Goal: Task Accomplishment & Management: Use online tool/utility

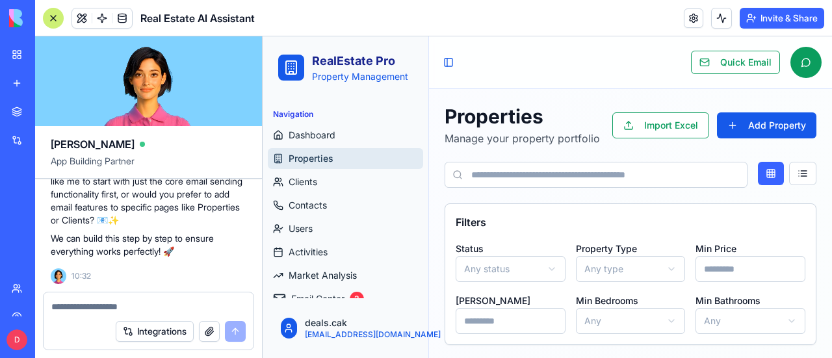
scroll to position [390, 0]
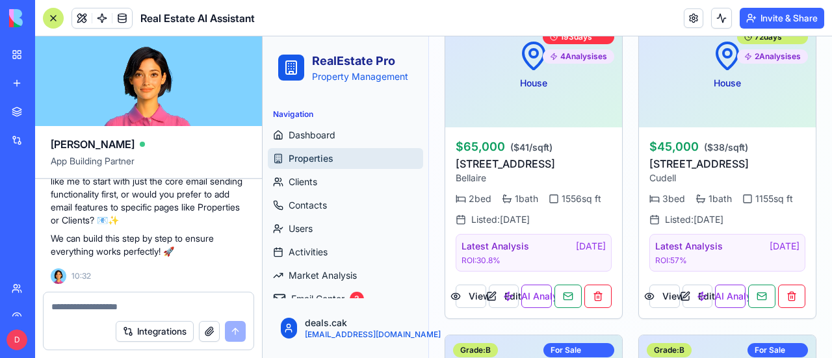
click at [105, 304] on textarea at bounding box center [148, 306] width 194 height 13
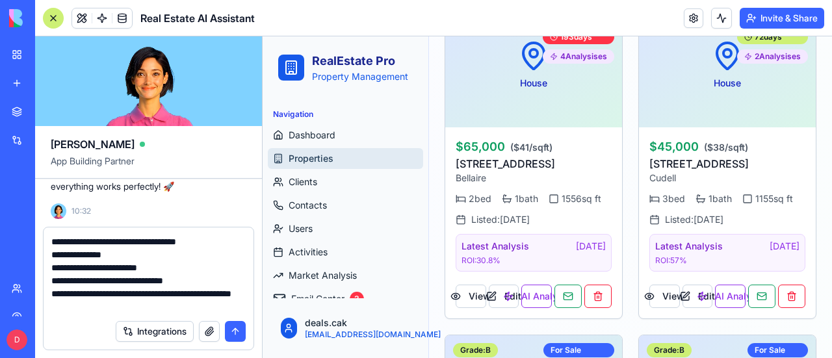
click at [142, 309] on textarea "**********" at bounding box center [148, 274] width 195 height 78
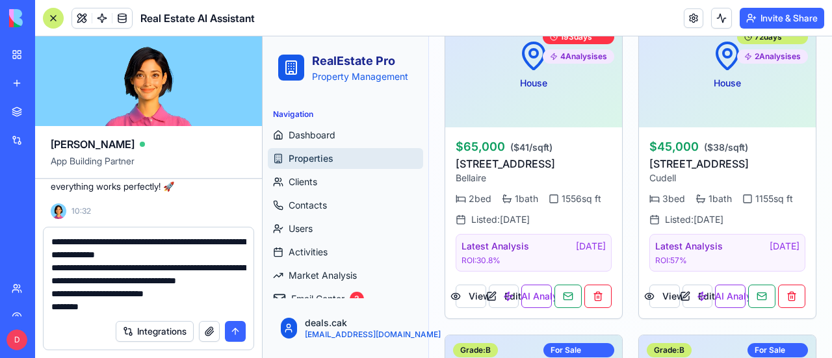
scroll to position [65, 0]
drag, startPoint x: 90, startPoint y: 309, endPoint x: 44, endPoint y: 310, distance: 46.2
click at [44, 310] on div "**********" at bounding box center [149, 271] width 210 height 86
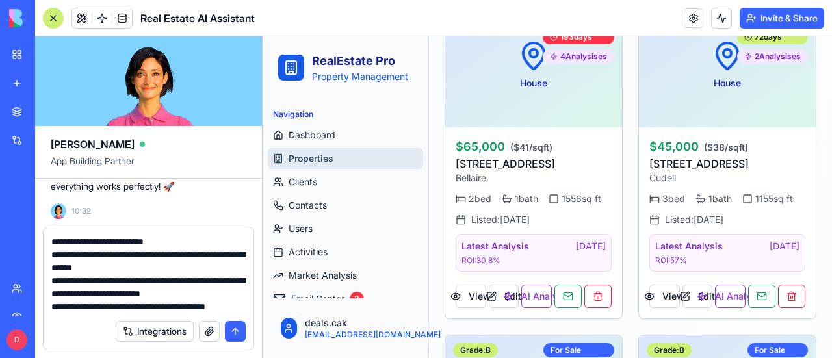
scroll to position [129, 0]
type textarea "**********"
click at [237, 334] on button "submit" at bounding box center [235, 331] width 21 height 21
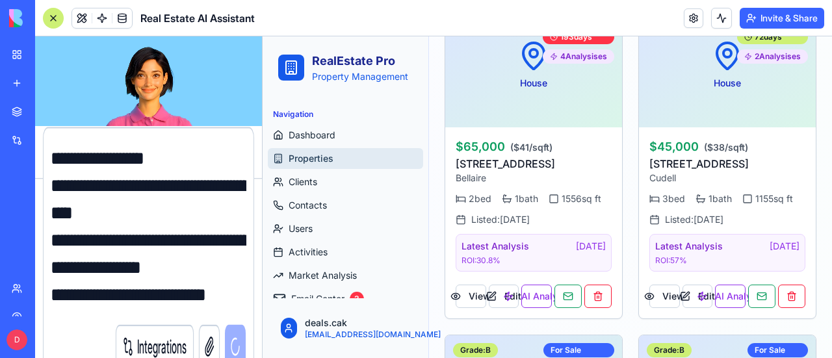
scroll to position [0, 0]
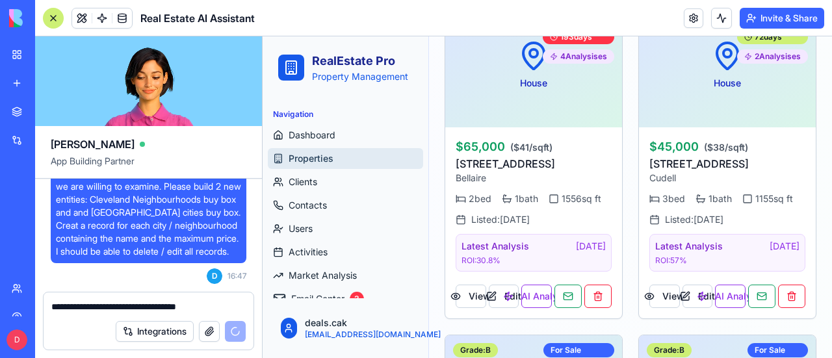
click at [209, 331] on button "button" at bounding box center [209, 331] width 21 height 21
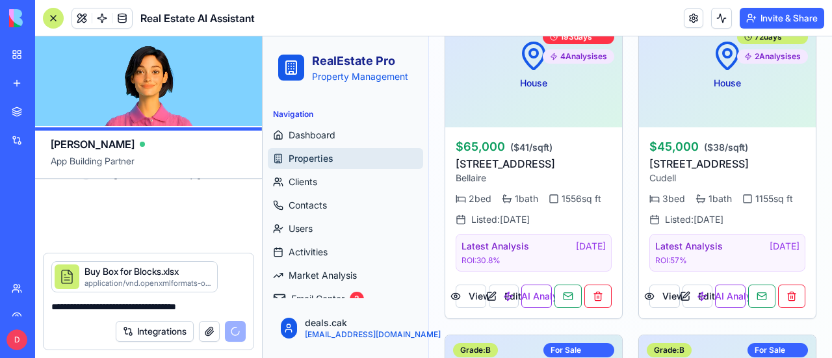
scroll to position [24096, 0]
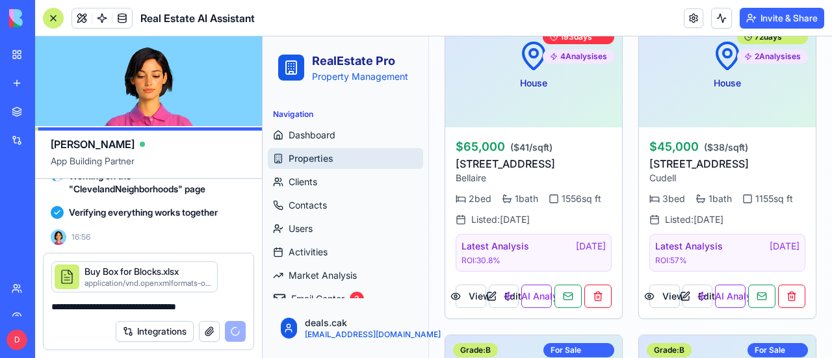
scroll to position [24643, 0]
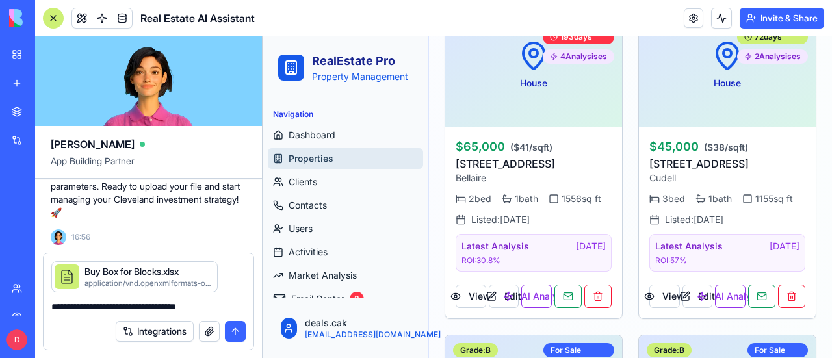
click at [235, 330] on button "submit" at bounding box center [235, 331] width 21 height 21
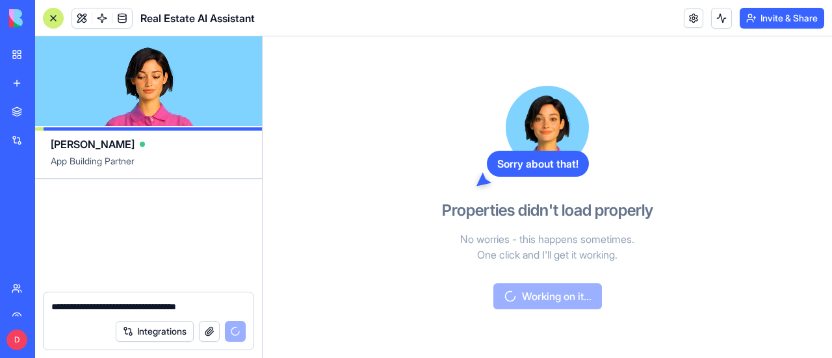
scroll to position [25387, 0]
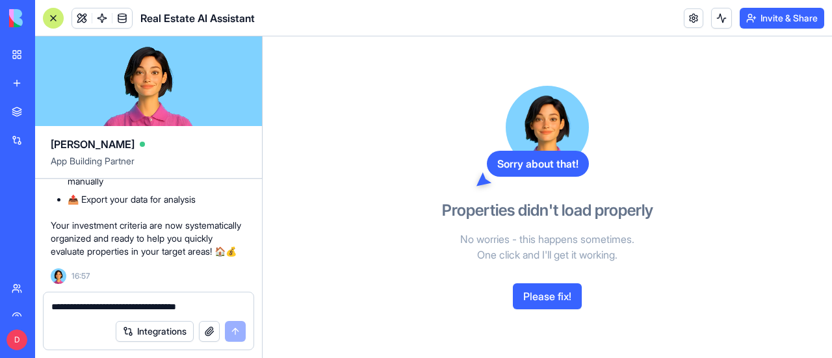
click at [52, 18] on div at bounding box center [53, 18] width 21 height 21
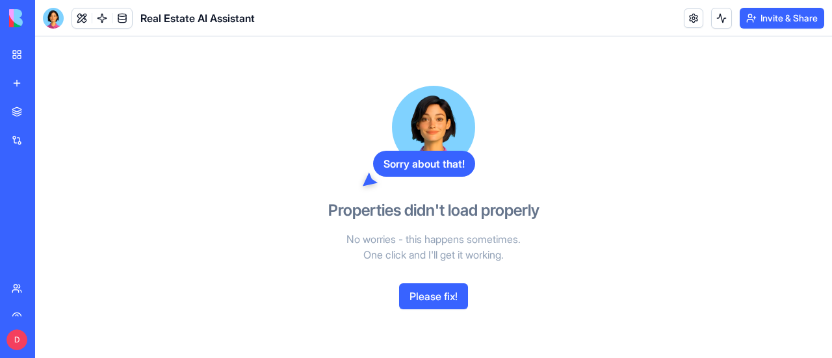
click at [48, 53] on div "My Workspace" at bounding box center [39, 54] width 17 height 13
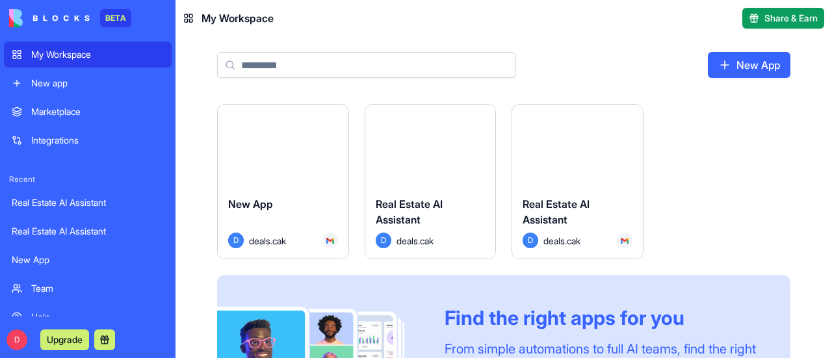
click at [569, 145] on button "Launch" at bounding box center [578, 146] width 98 height 26
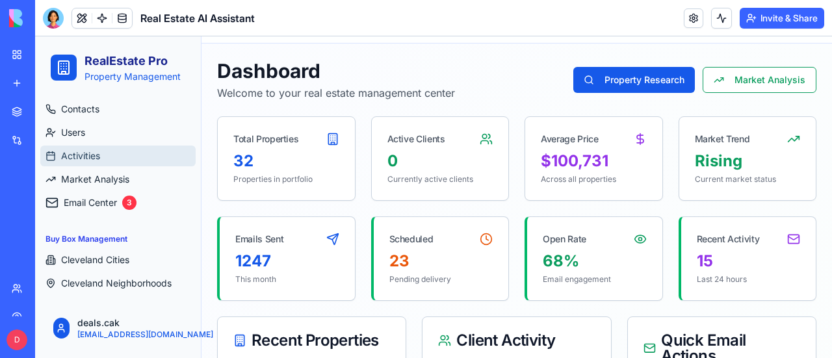
scroll to position [65, 0]
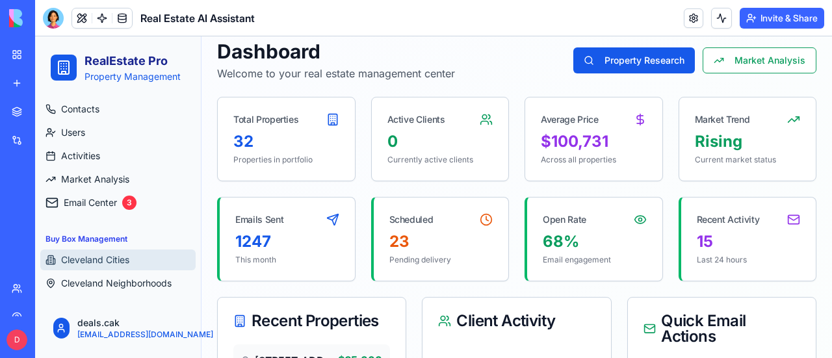
click at [98, 257] on span "Cleveland Cities" at bounding box center [95, 260] width 68 height 13
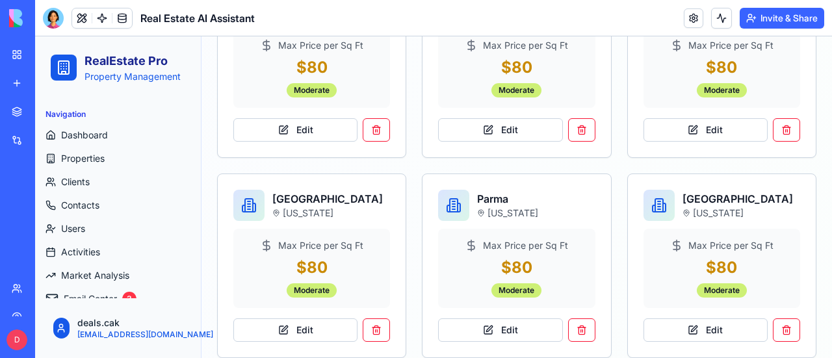
scroll to position [715, 0]
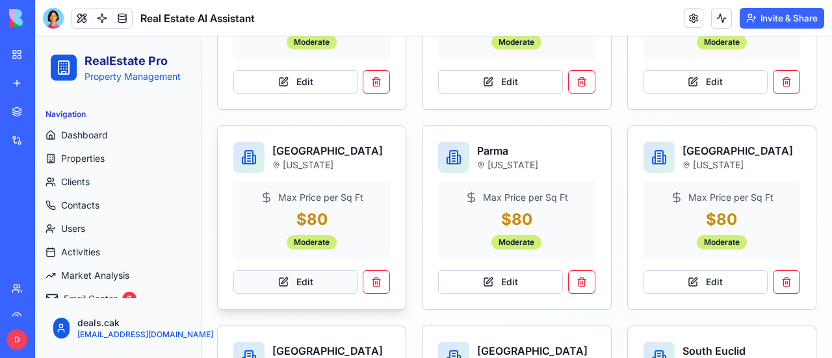
click at [287, 275] on button "Edit" at bounding box center [295, 282] width 124 height 23
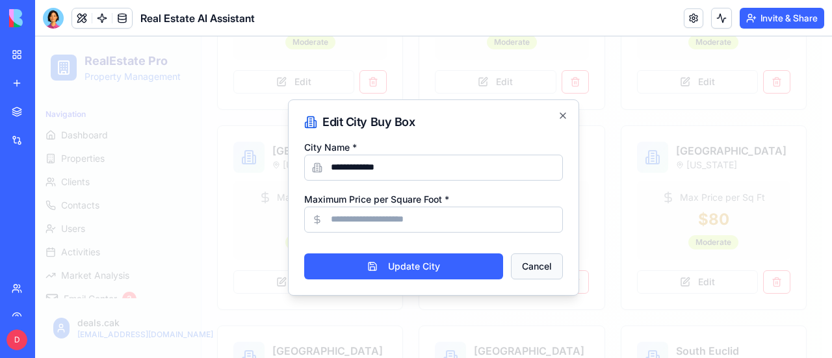
click at [547, 266] on button "Cancel" at bounding box center [537, 267] width 52 height 26
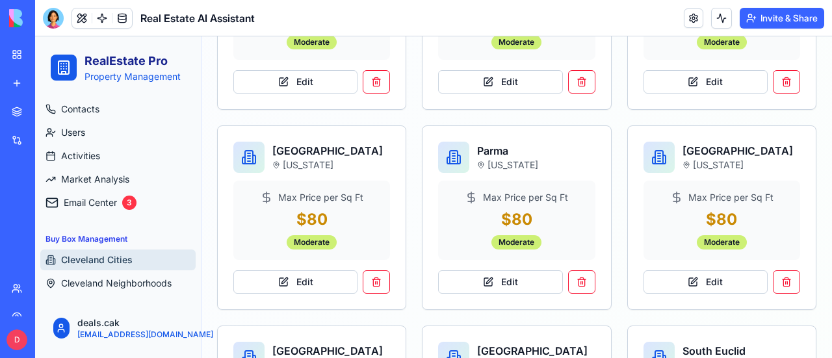
scroll to position [0, 0]
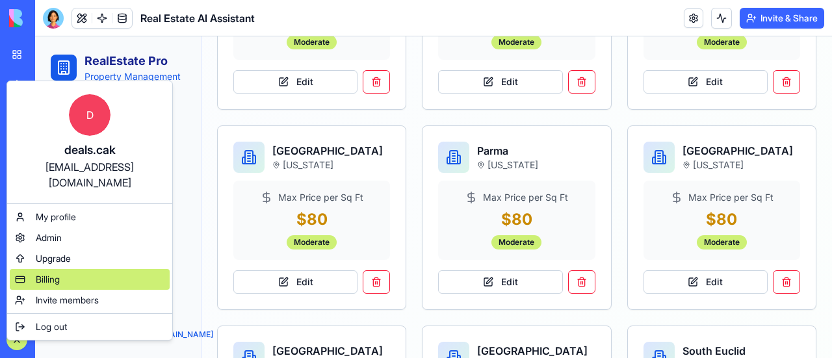
click at [49, 273] on span "Billing" at bounding box center [48, 279] width 24 height 13
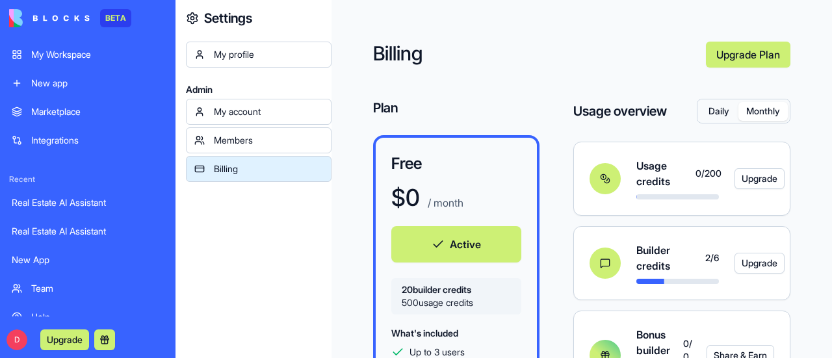
click at [765, 104] on button "Monthly" at bounding box center [763, 111] width 49 height 19
click at [714, 113] on button "Daily" at bounding box center [719, 111] width 39 height 19
click at [79, 47] on link "My Workspace" at bounding box center [88, 55] width 168 height 26
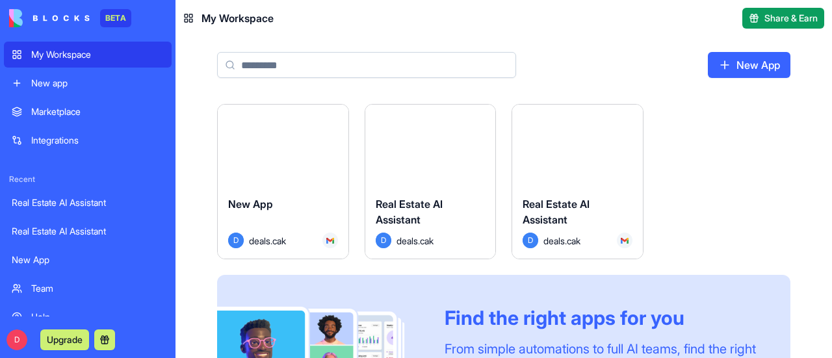
click at [603, 152] on button "Launch" at bounding box center [578, 146] width 98 height 26
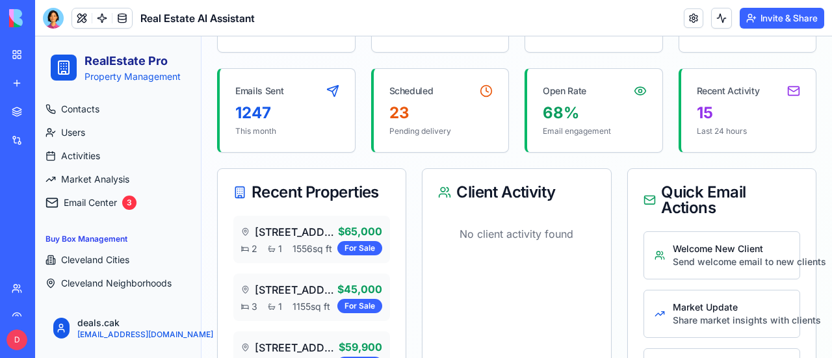
scroll to position [195, 0]
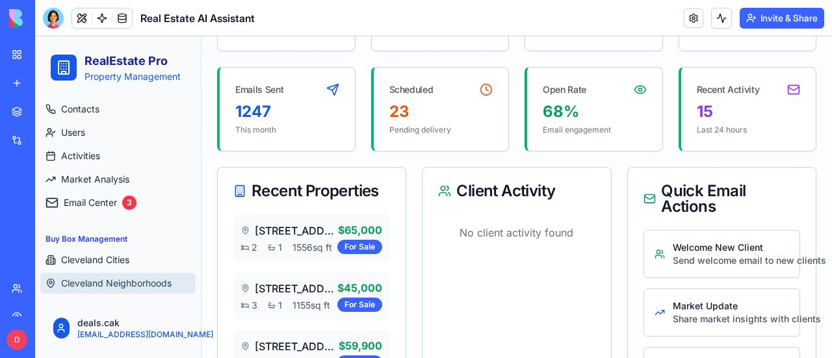
click at [120, 285] on span "Cleveland Neighborhoods" at bounding box center [116, 283] width 111 height 13
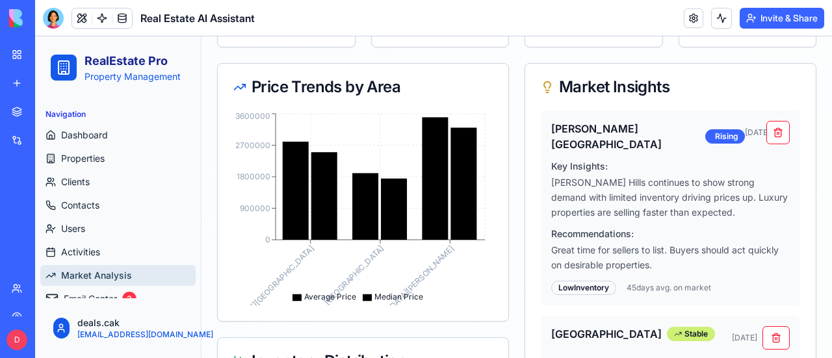
scroll to position [211, 0]
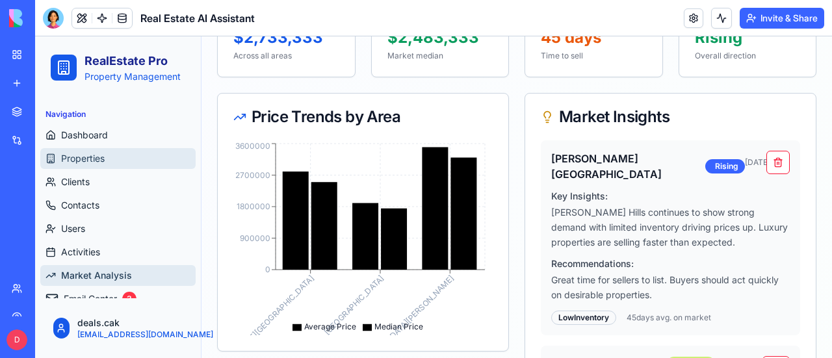
click at [103, 153] on span "Properties" at bounding box center [83, 158] width 44 height 13
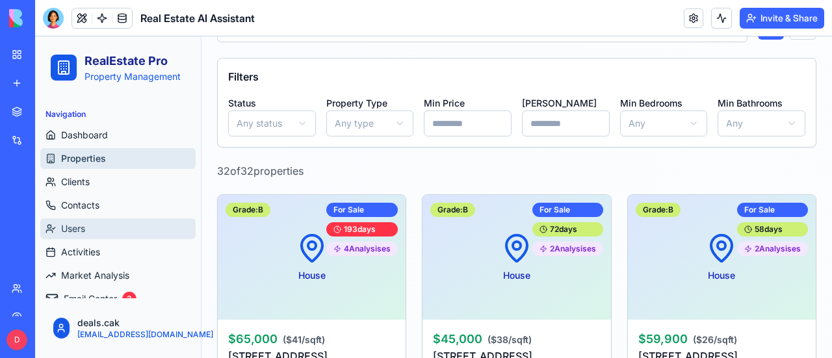
scroll to position [65, 0]
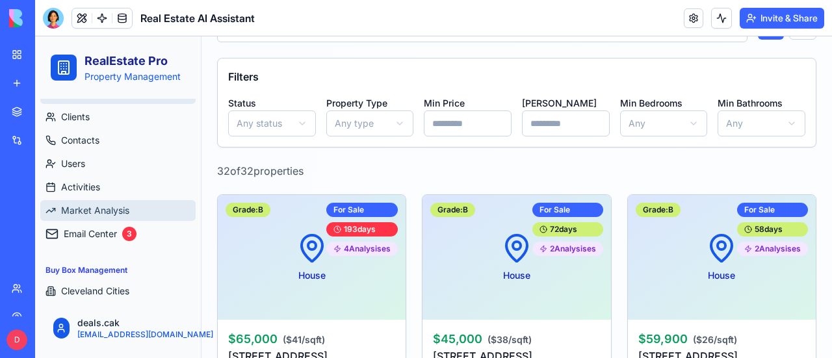
click at [116, 209] on span "Market Analysis" at bounding box center [95, 210] width 68 height 13
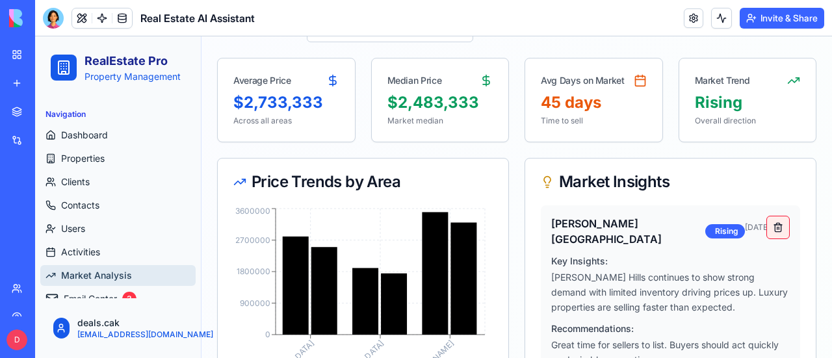
click at [767, 222] on button at bounding box center [778, 227] width 23 height 23
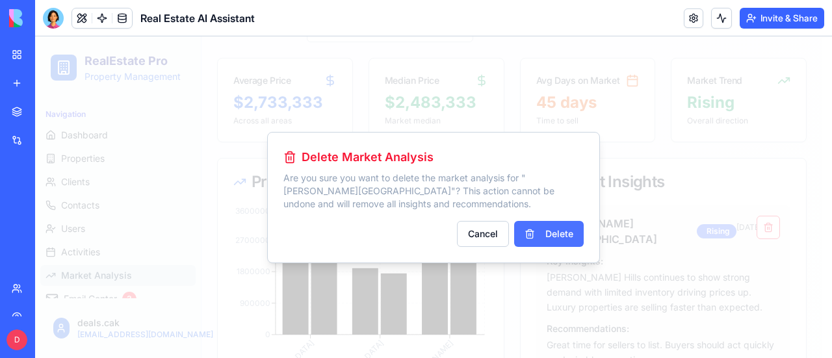
click at [562, 236] on button "Delete" at bounding box center [549, 234] width 70 height 26
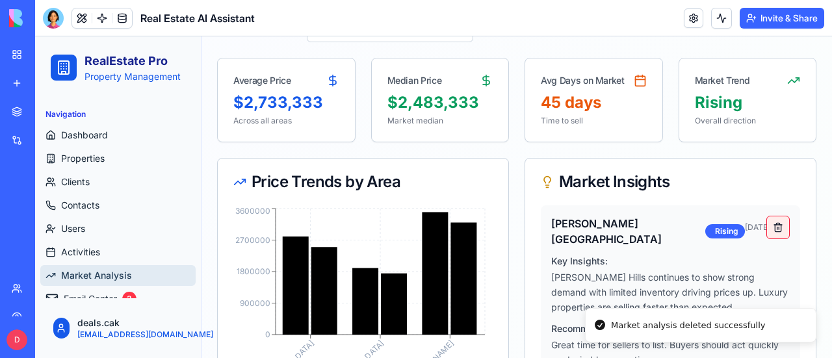
click at [769, 232] on button at bounding box center [778, 227] width 23 height 23
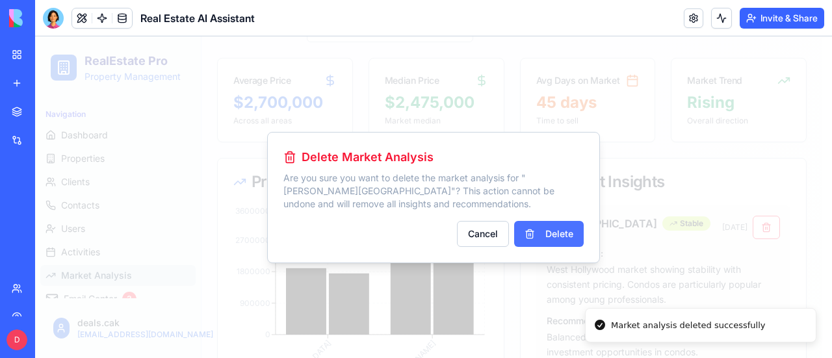
click at [552, 229] on button "Delete" at bounding box center [549, 234] width 70 height 26
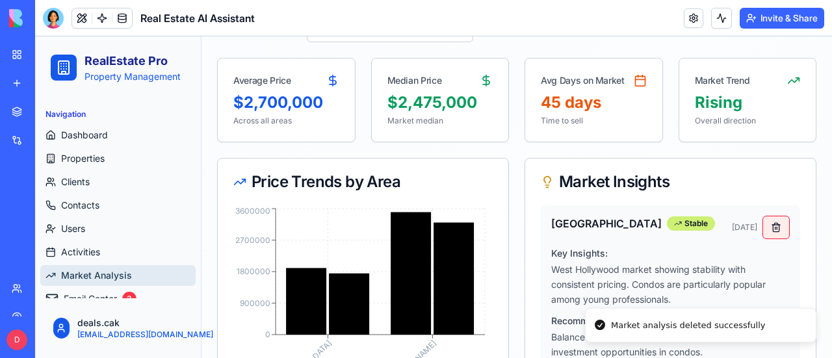
click at [770, 227] on button at bounding box center [776, 227] width 27 height 23
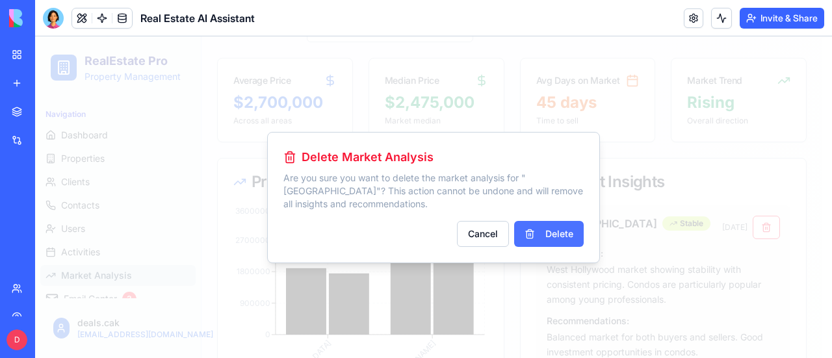
click at [566, 232] on button "Delete" at bounding box center [549, 234] width 70 height 26
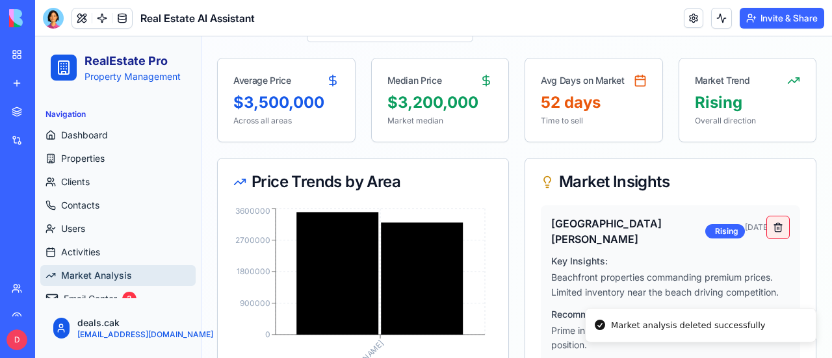
click at [767, 227] on button at bounding box center [778, 227] width 23 height 23
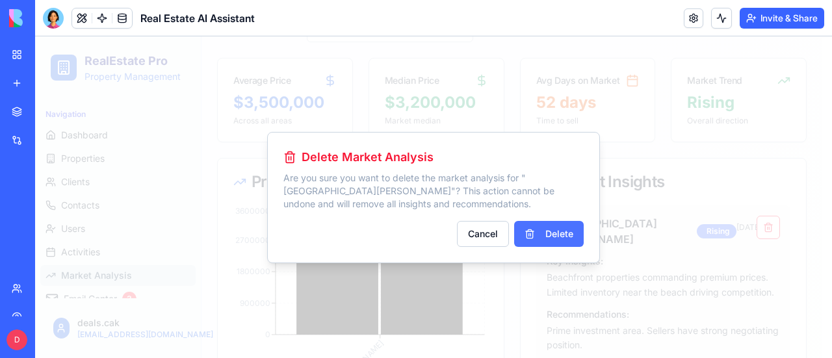
click at [553, 231] on button "Delete" at bounding box center [549, 234] width 70 height 26
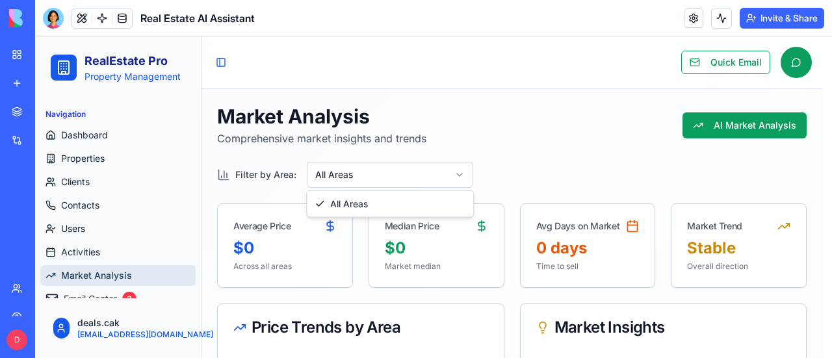
click at [461, 176] on html "RealEstate Pro Property Management Navigation Dashboard Properties Clients Cont…" at bounding box center [433, 306] width 797 height 540
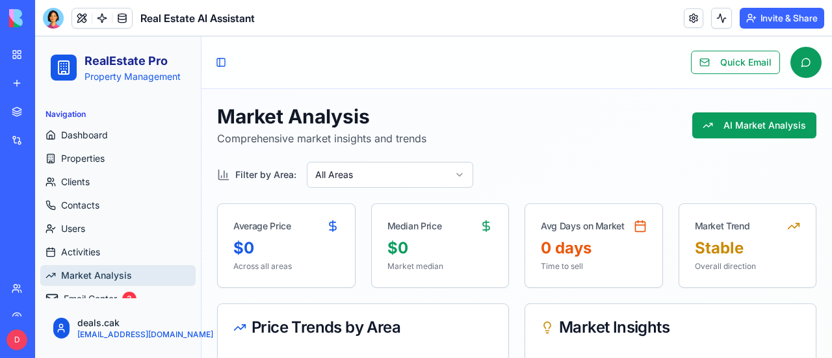
click at [531, 129] on div "Market Analysis Comprehensive market insights and trends AI Market Analysis" at bounding box center [517, 126] width 600 height 42
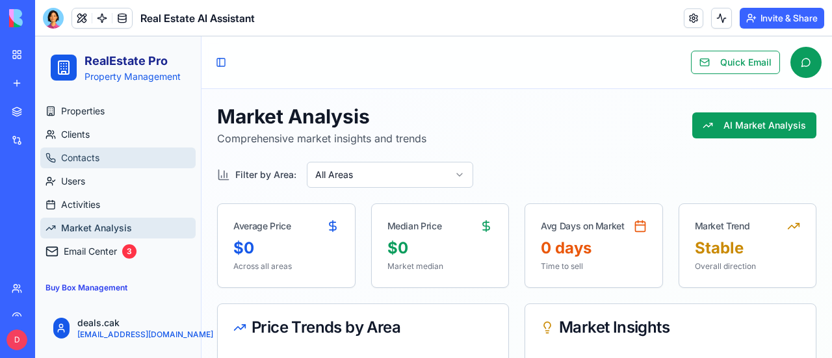
scroll to position [96, 0]
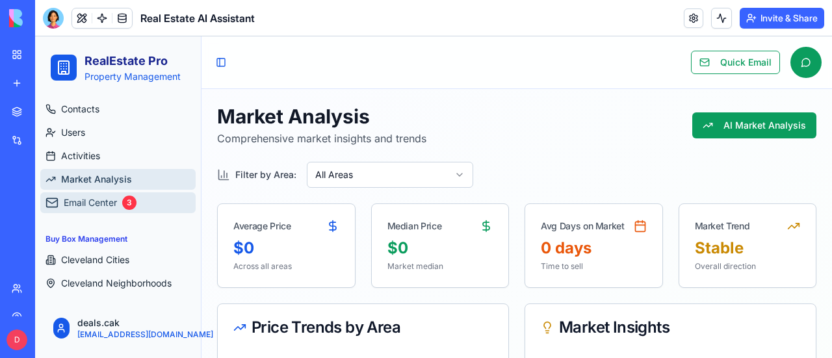
click at [84, 200] on span "Email Center" at bounding box center [90, 202] width 53 height 13
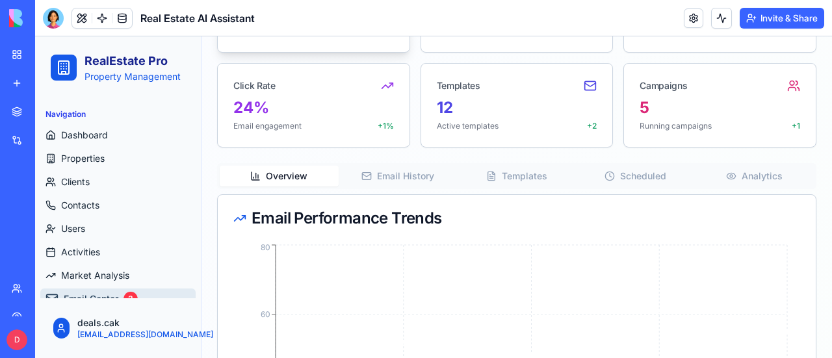
scroll to position [195, 0]
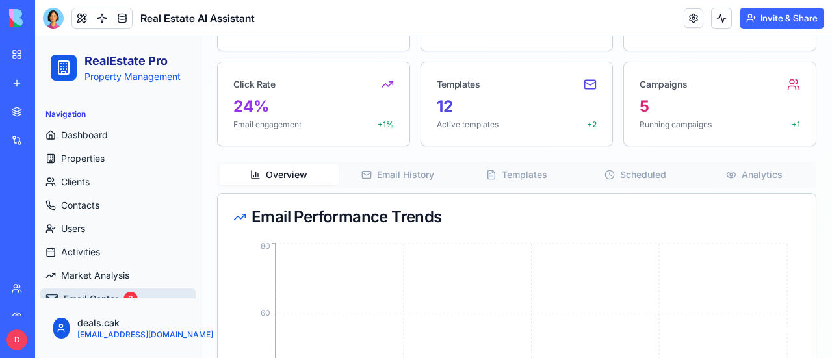
click at [390, 170] on button "Email History" at bounding box center [398, 175] width 119 height 21
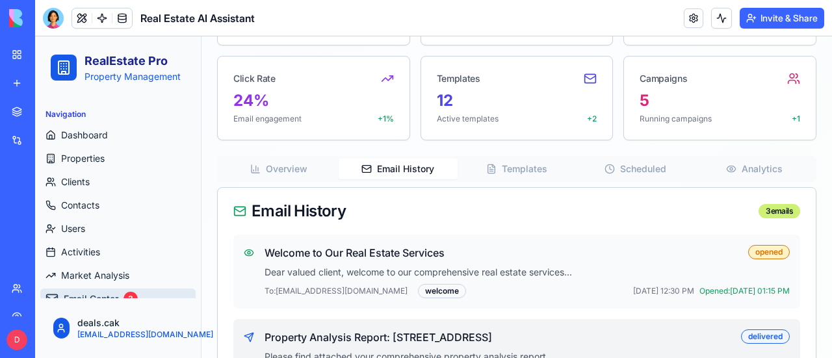
scroll to position [219, 0]
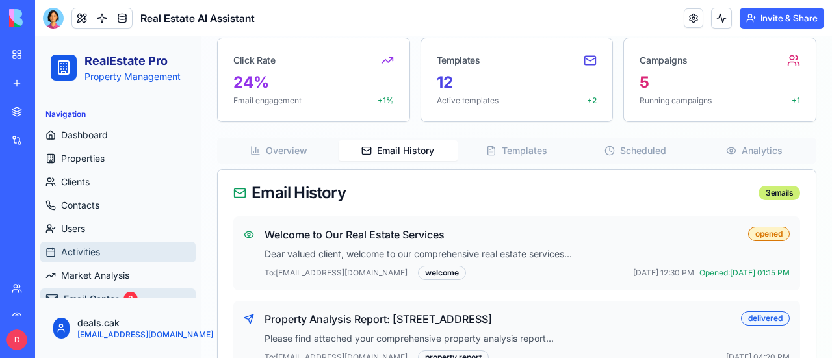
click at [75, 244] on link "Activities" at bounding box center [117, 252] width 155 height 21
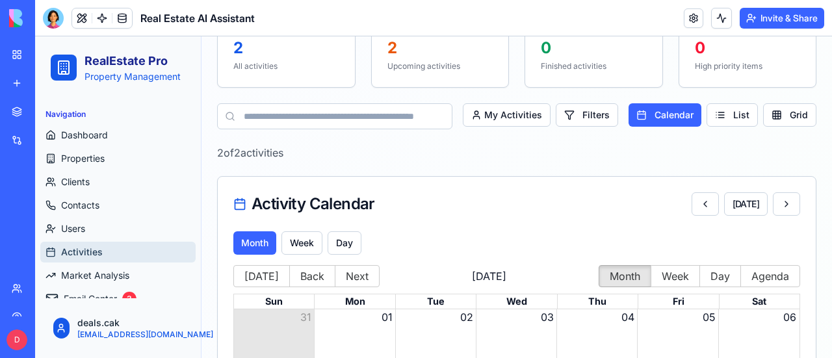
scroll to position [96, 0]
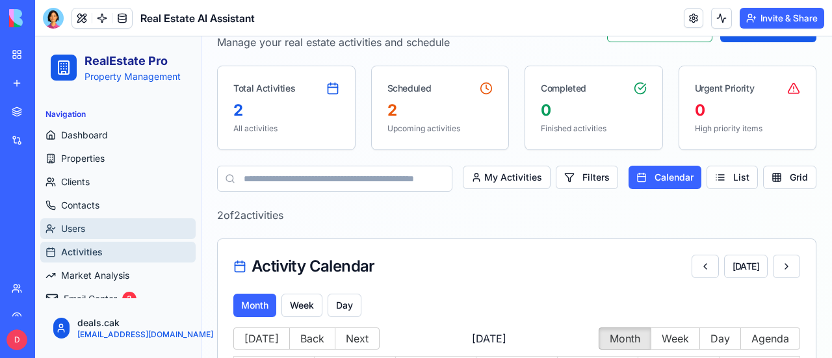
click at [75, 230] on span "Users" at bounding box center [73, 228] width 24 height 13
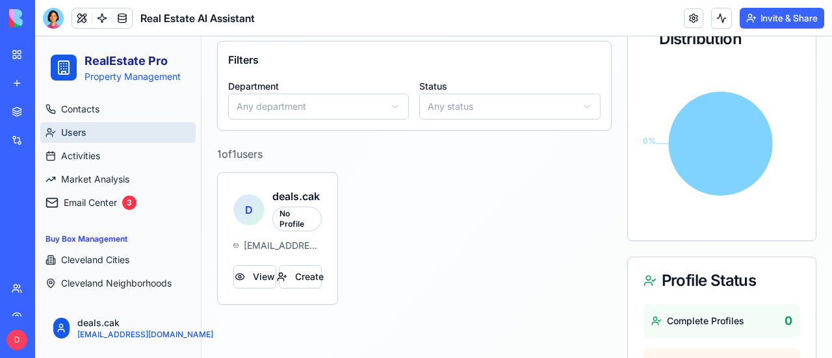
scroll to position [198, 0]
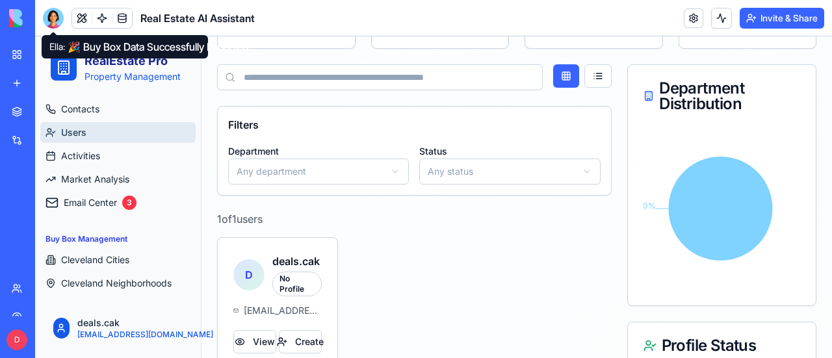
click at [49, 16] on div at bounding box center [53, 18] width 21 height 21
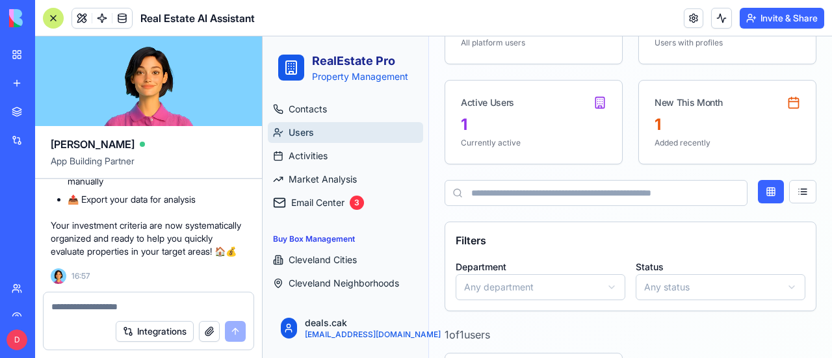
scroll to position [0, 0]
click at [208, 329] on button "button" at bounding box center [209, 331] width 21 height 21
click at [209, 330] on button "button" at bounding box center [209, 331] width 21 height 21
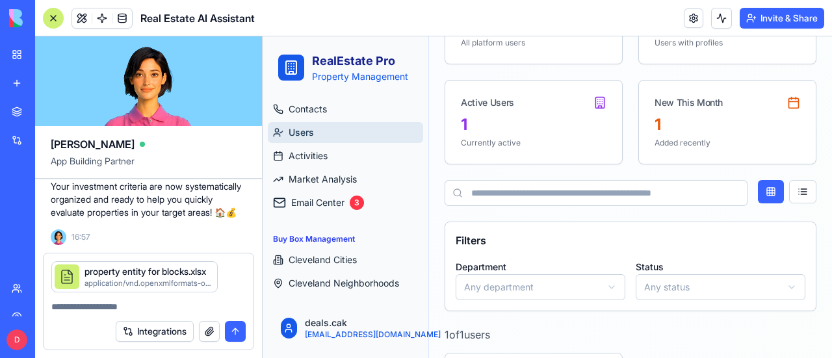
click at [114, 308] on textarea at bounding box center [148, 306] width 194 height 13
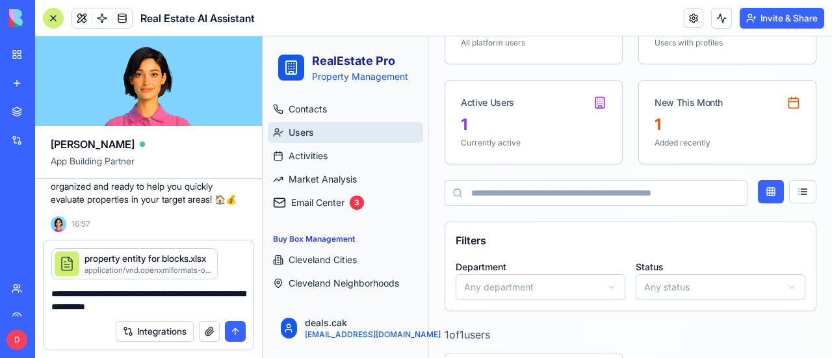
type textarea "**********"
click at [235, 330] on button "submit" at bounding box center [235, 331] width 21 height 21
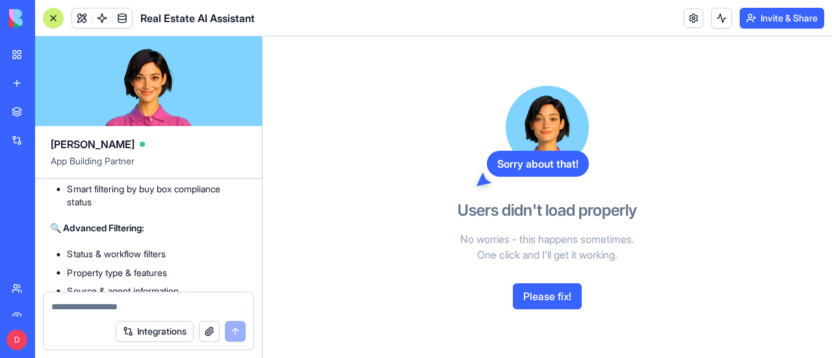
scroll to position [26854, 0]
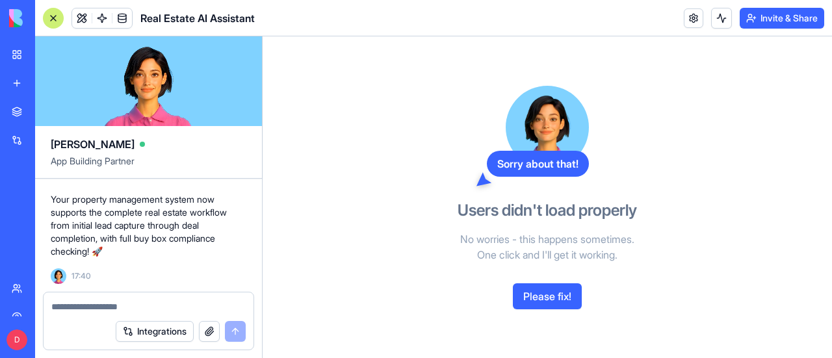
click at [53, 14] on div at bounding box center [53, 18] width 21 height 21
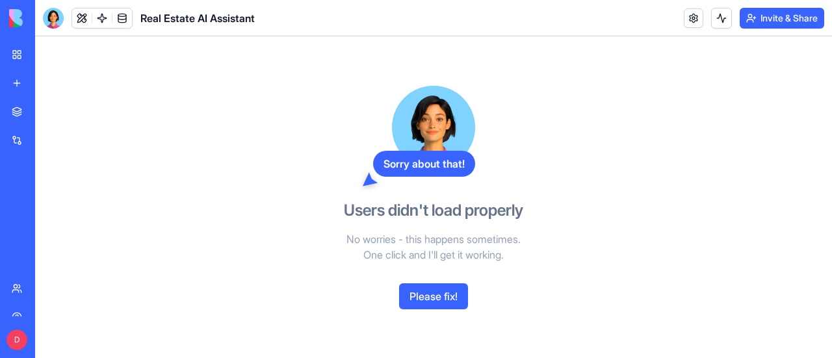
click at [48, 58] on div "My Workspace" at bounding box center [39, 54] width 17 height 13
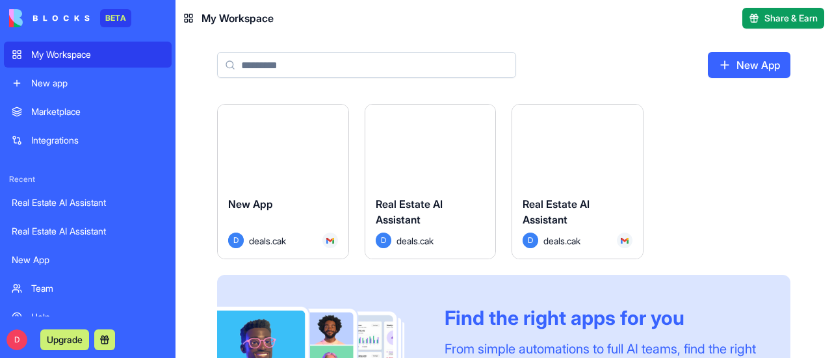
click at [573, 188] on div "Real Estate AI Assistant D deals.cak" at bounding box center [577, 222] width 131 height 73
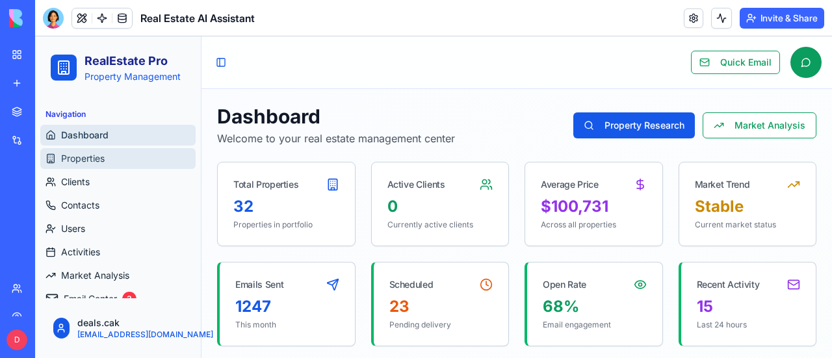
click at [114, 153] on link "Properties" at bounding box center [117, 158] width 155 height 21
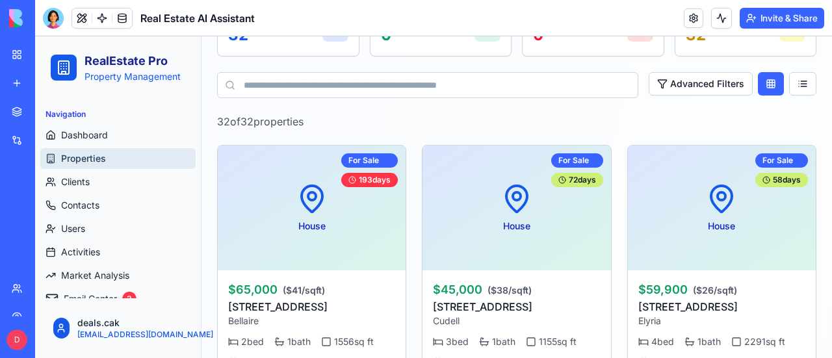
scroll to position [260, 0]
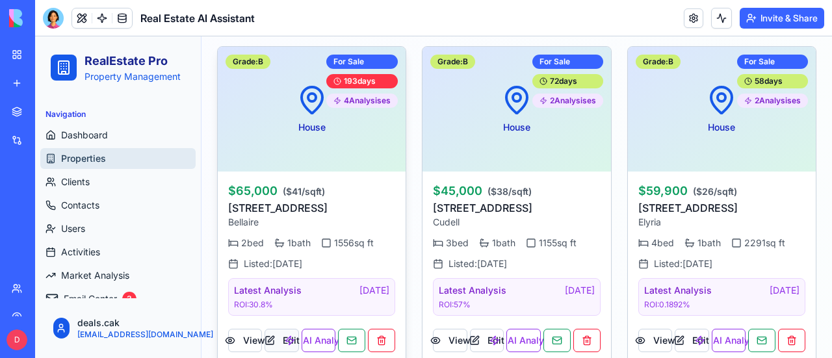
click at [275, 334] on button "Edit" at bounding box center [282, 340] width 34 height 23
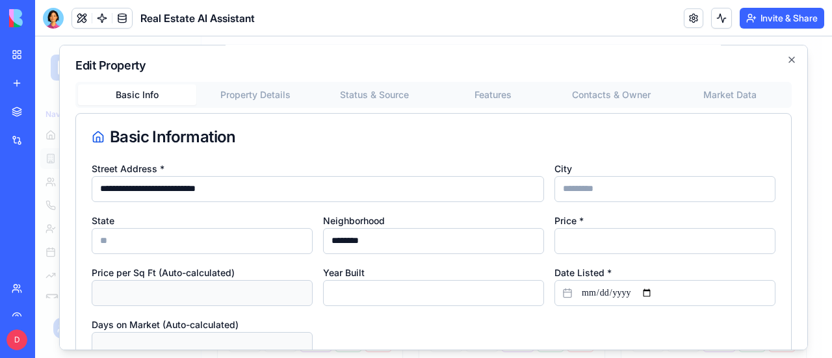
scroll to position [0, 0]
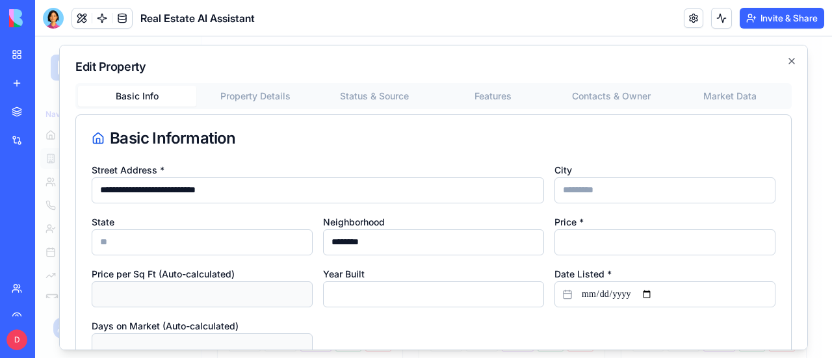
click at [276, 92] on button "Property Details" at bounding box center [255, 95] width 118 height 21
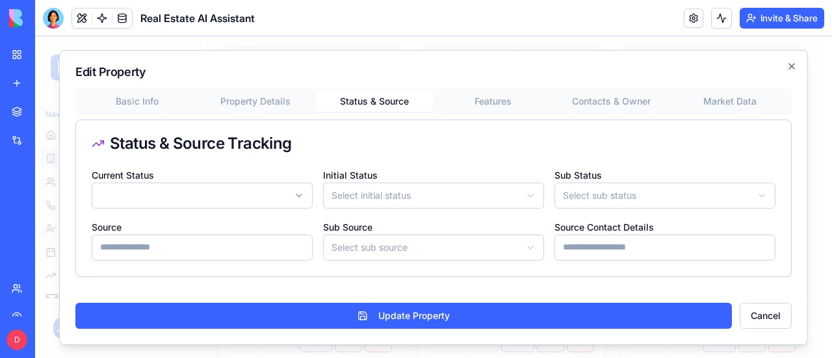
click at [367, 96] on button "Status & Source" at bounding box center [374, 101] width 118 height 21
click at [492, 97] on div "**********" at bounding box center [433, 197] width 749 height 295
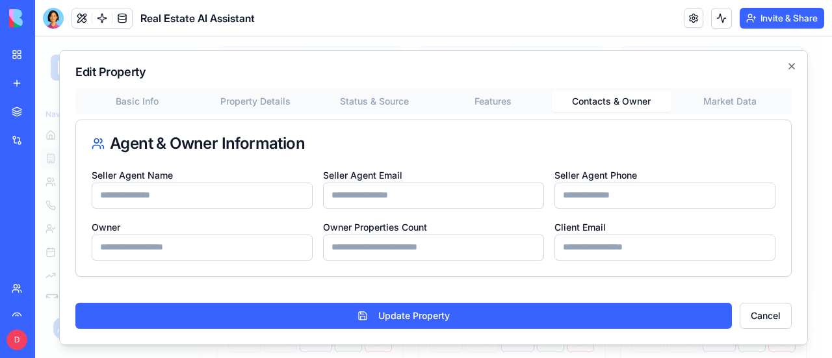
click at [629, 127] on div "Basic Info Property Details Status & Source Features Contacts & Owner Market Da…" at bounding box center [433, 182] width 717 height 189
click at [739, 100] on button "Market Data" at bounding box center [730, 101] width 118 height 21
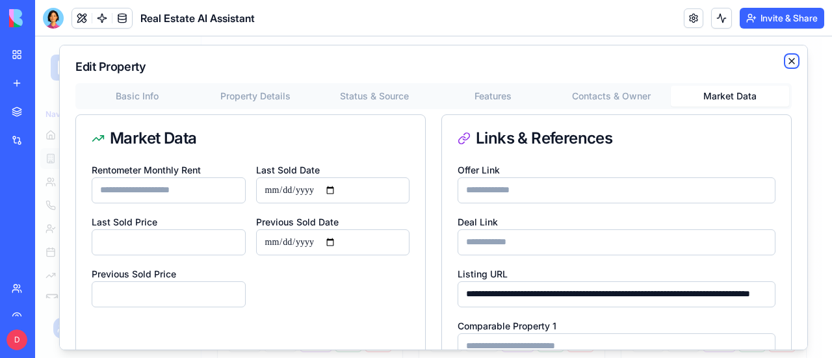
click at [787, 62] on icon "button" at bounding box center [792, 60] width 10 height 10
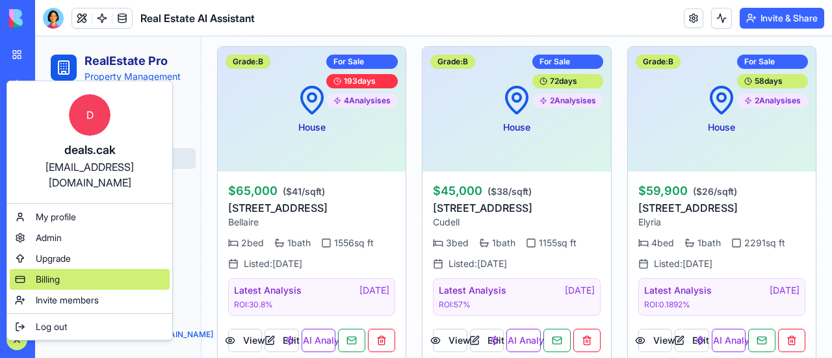
click at [51, 273] on span "Billing" at bounding box center [48, 279] width 24 height 13
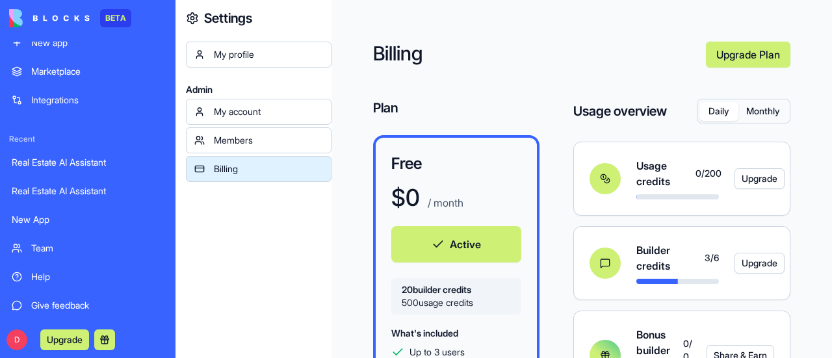
scroll to position [70, 0]
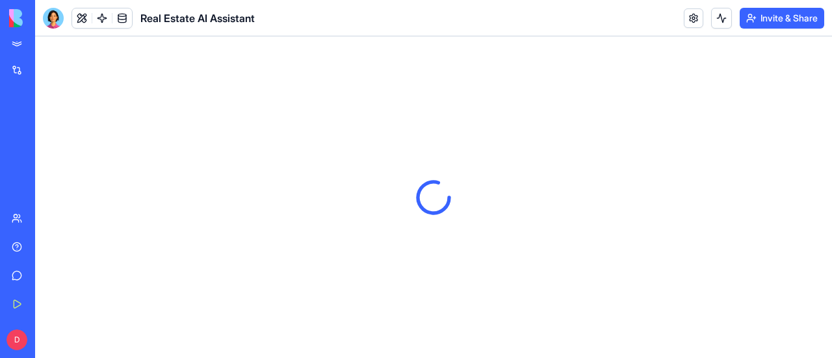
click at [51, 16] on div at bounding box center [53, 18] width 21 height 21
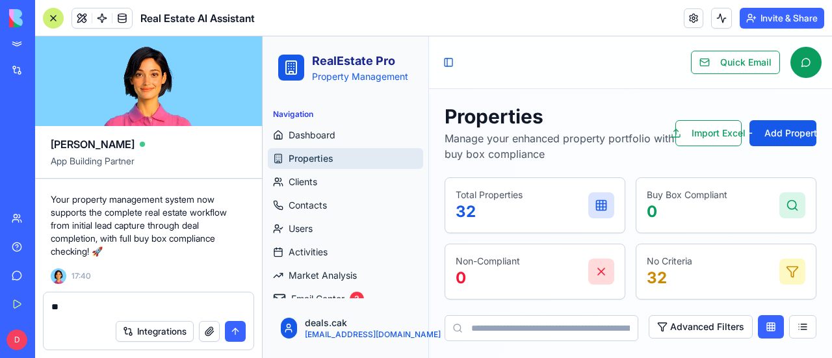
type textarea "*"
click at [95, 304] on textarea at bounding box center [148, 306] width 195 height 13
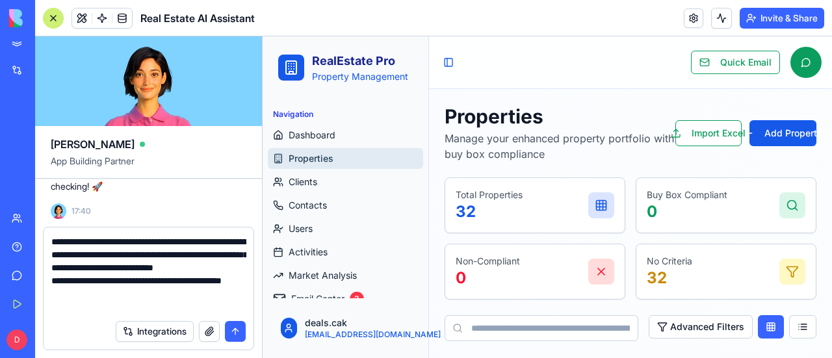
click at [73, 293] on textarea "**********" at bounding box center [148, 274] width 195 height 78
click at [86, 307] on textarea "**********" at bounding box center [148, 274] width 195 height 78
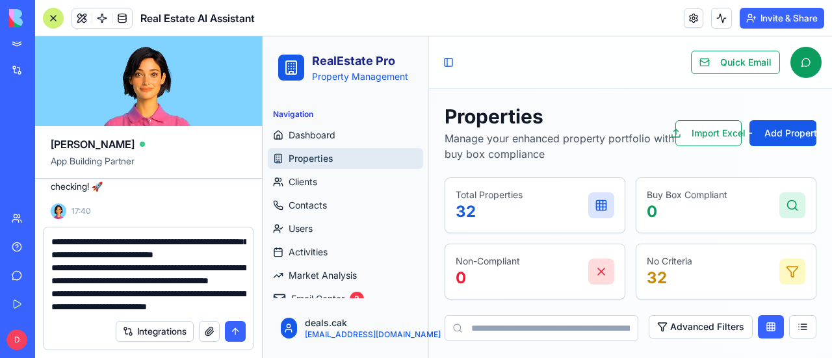
scroll to position [51, 0]
click at [215, 258] on textarea "**********" at bounding box center [148, 274] width 195 height 78
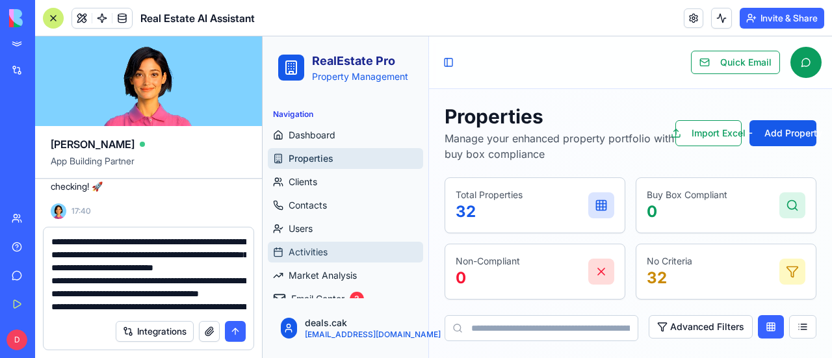
scroll to position [12, 0]
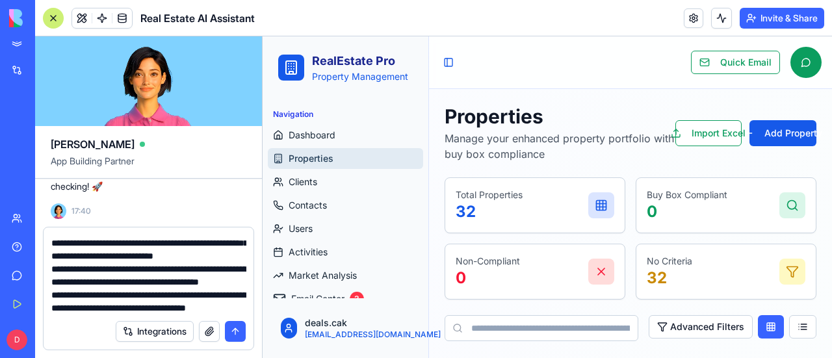
click at [127, 308] on textarea "**********" at bounding box center [148, 274] width 195 height 78
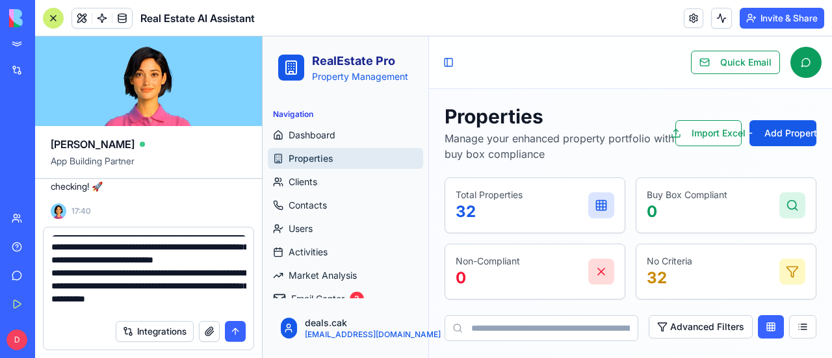
scroll to position [0, 0]
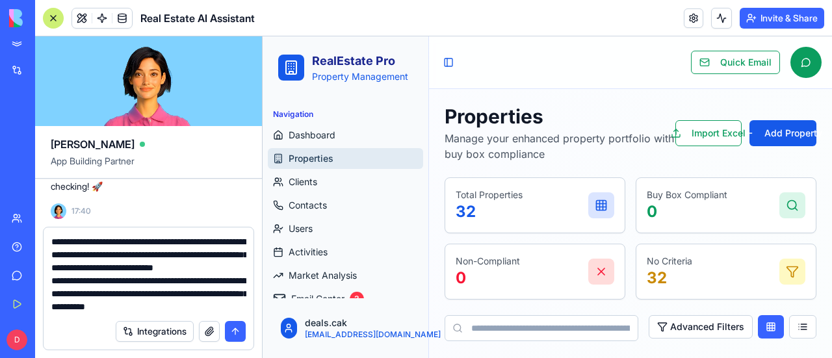
click at [51, 244] on textarea "**********" at bounding box center [148, 274] width 195 height 78
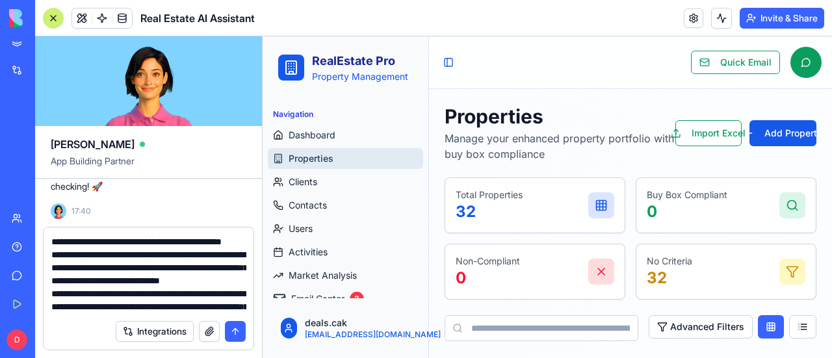
click at [139, 283] on textarea "**********" at bounding box center [148, 274] width 195 height 78
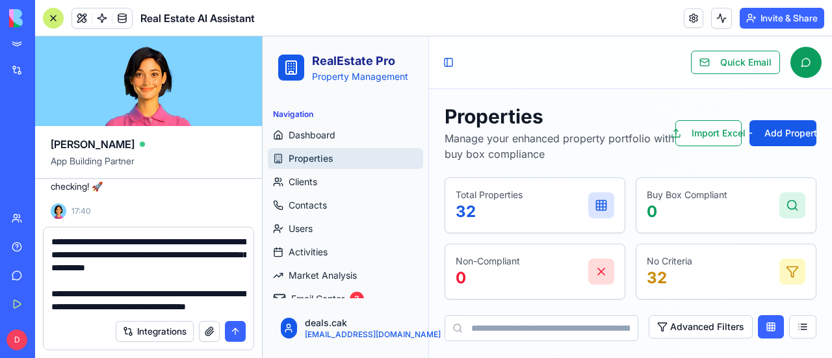
scroll to position [91, 0]
click at [153, 310] on textarea "**********" at bounding box center [148, 274] width 195 height 78
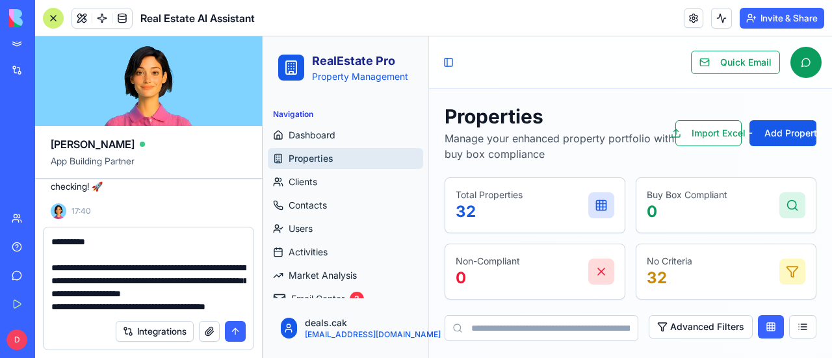
scroll to position [129, 0]
type textarea "**********"
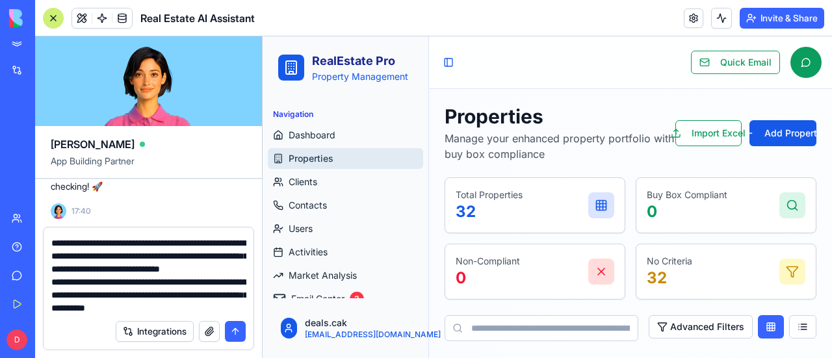
scroll to position [77, 0]
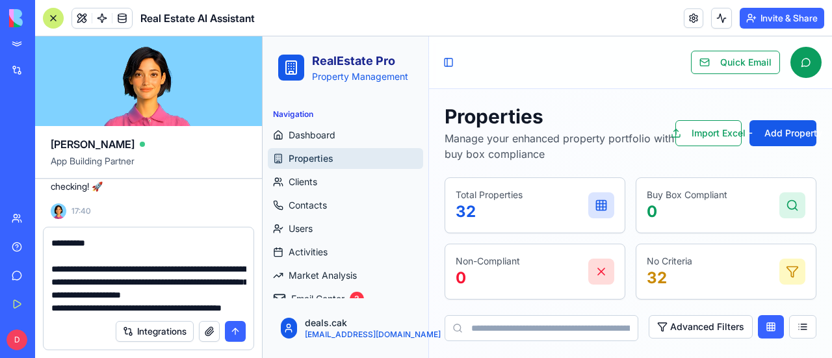
click at [222, 306] on textarea "**********" at bounding box center [148, 274] width 195 height 78
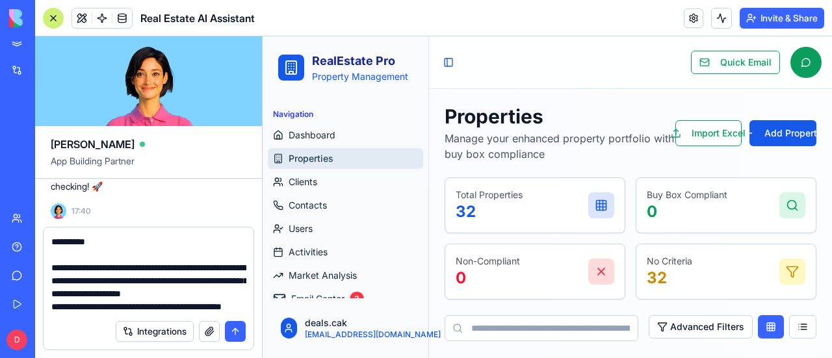
scroll to position [143, 0]
click at [92, 294] on textarea "**********" at bounding box center [148, 274] width 195 height 78
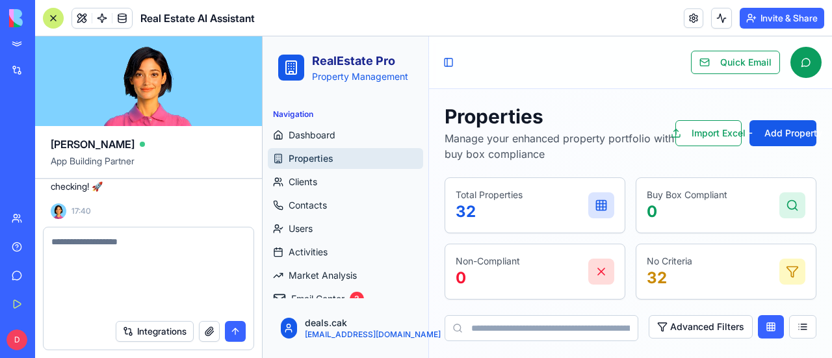
scroll to position [0, 0]
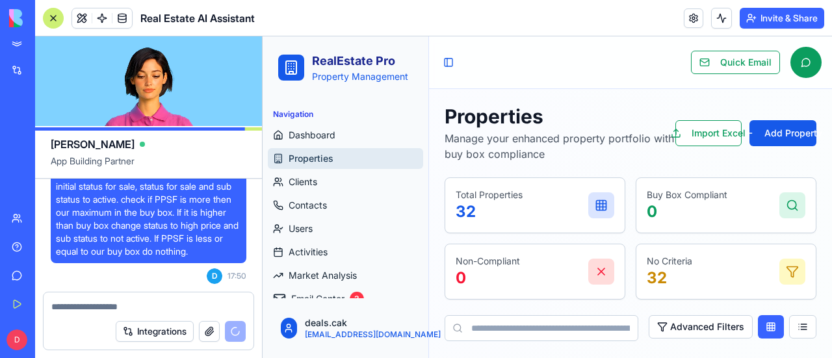
click at [109, 306] on textarea at bounding box center [148, 306] width 195 height 13
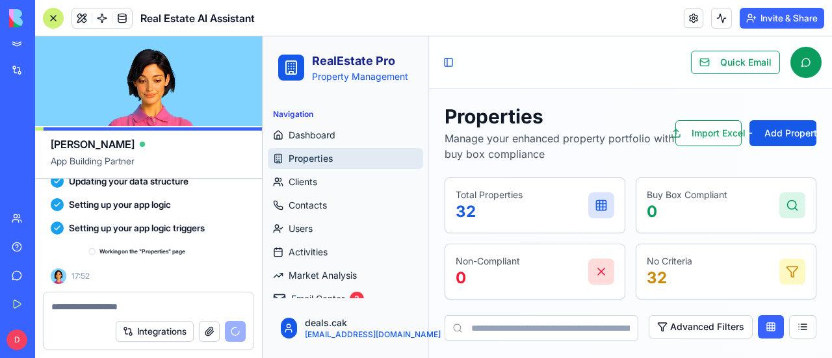
scroll to position [27280, 0]
